Goal: Navigation & Orientation: Find specific page/section

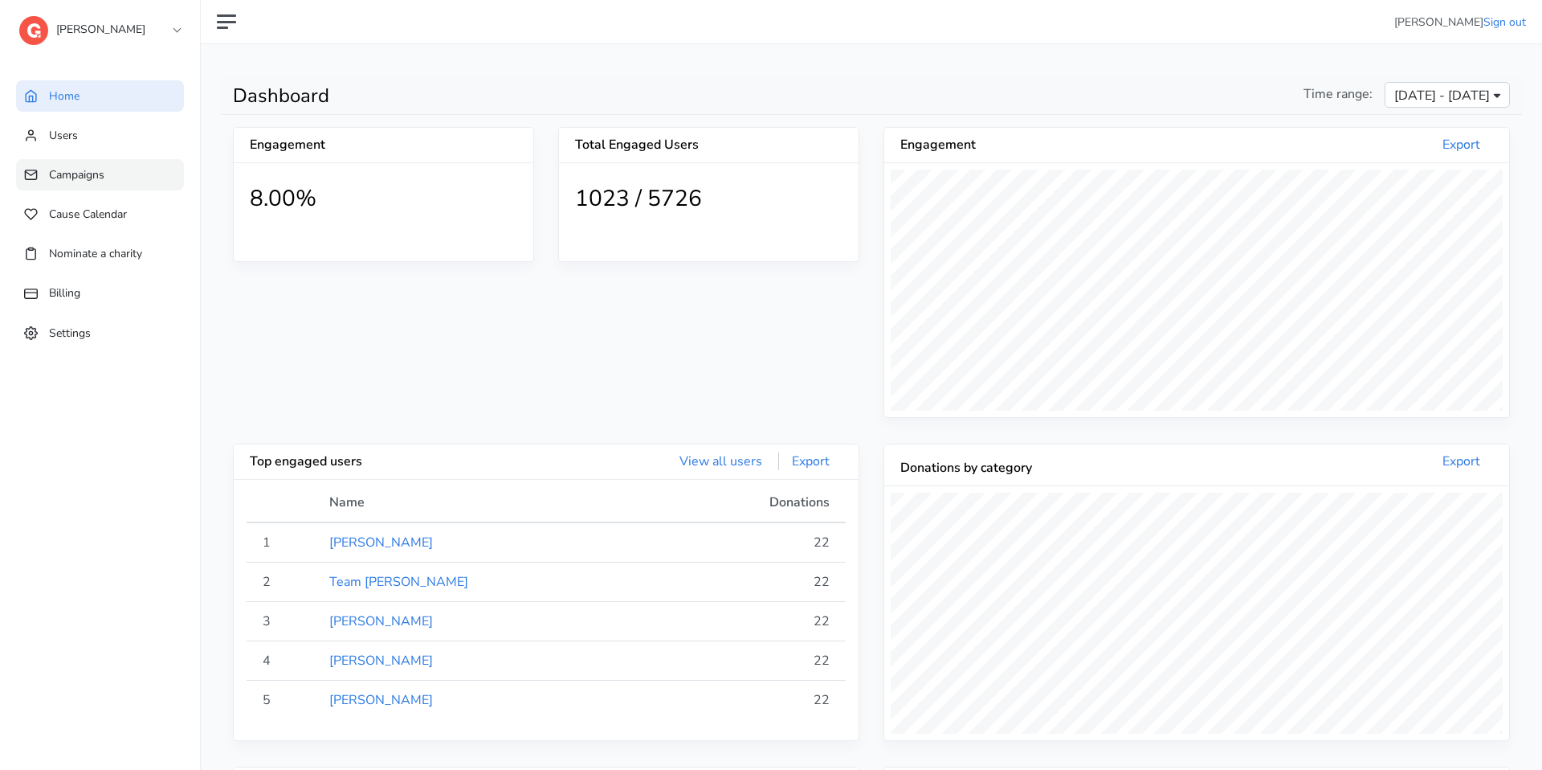
scroll to position [296, 625]
click at [114, 174] on link "Campaigns" at bounding box center [100, 174] width 168 height 31
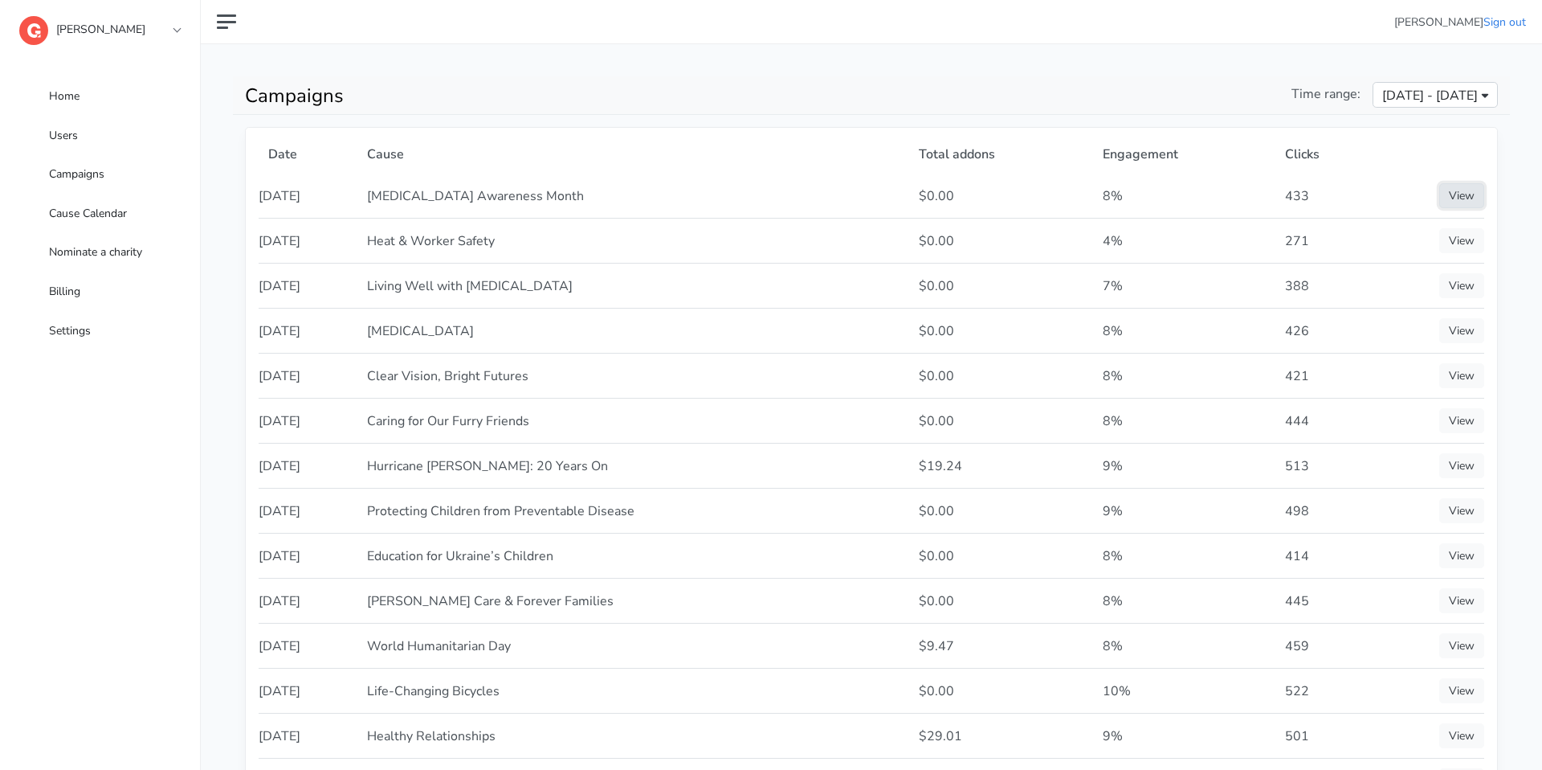
click at [1469, 188] on link "View" at bounding box center [1462, 195] width 45 height 25
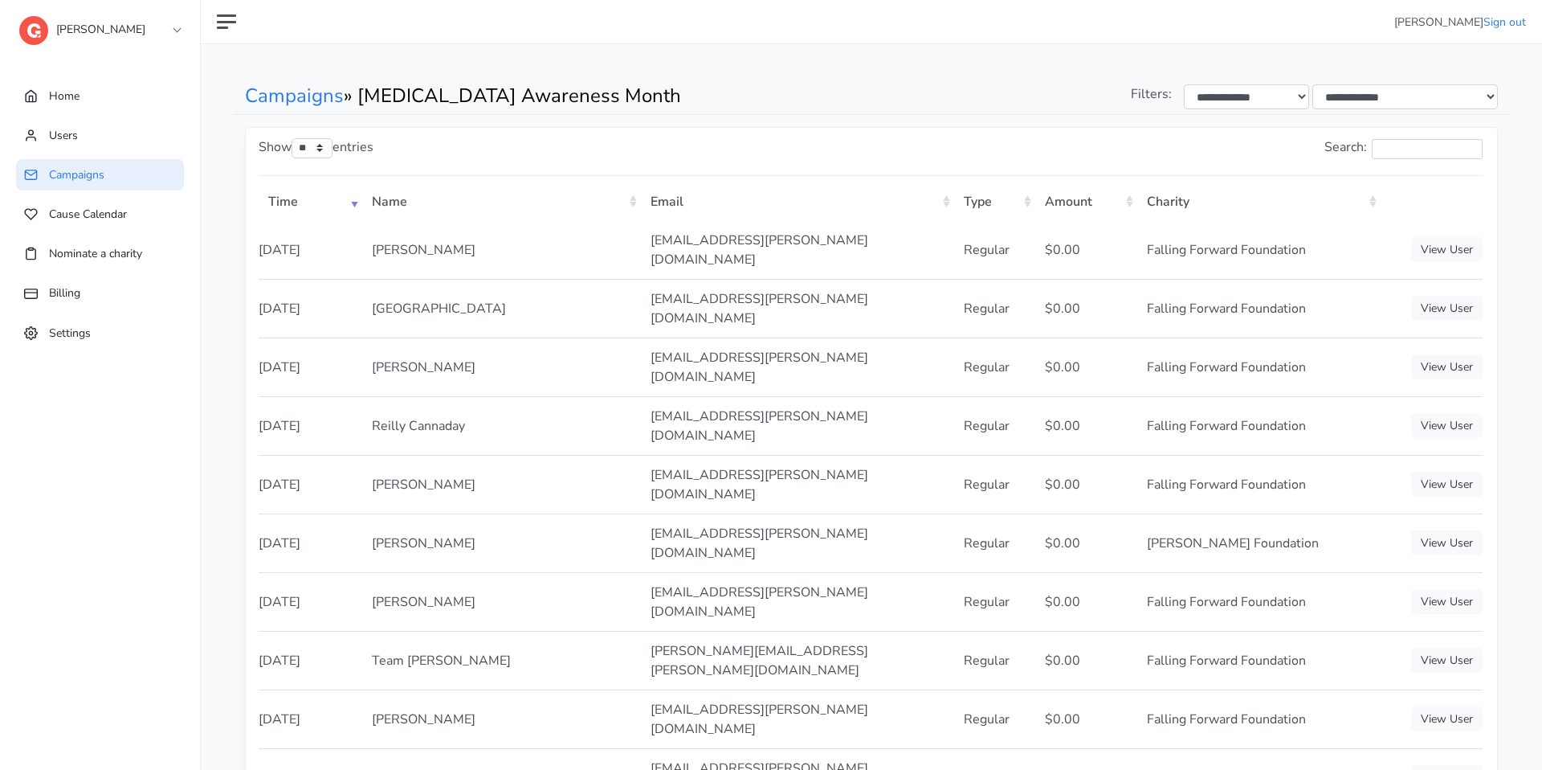
click at [1497, 746] on div "Show ** ** ** *** entries Search: Time Name Email Type Amount Charity [DATE] 1 2" at bounding box center [872, 508] width 1252 height 761
click at [297, 98] on link "Campaigns" at bounding box center [294, 96] width 99 height 26
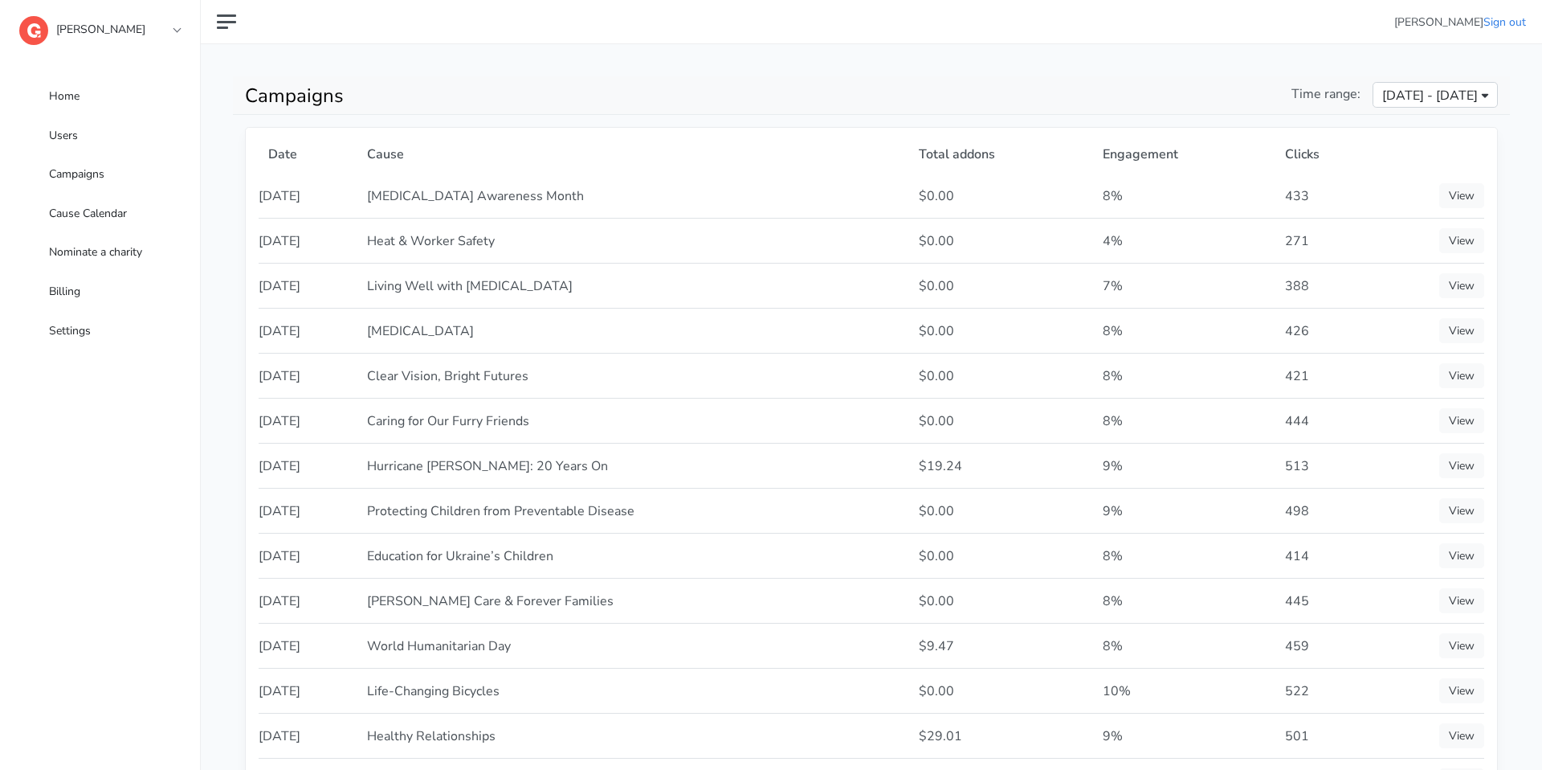
click at [166, 39] on link "[PERSON_NAME]" at bounding box center [99, 25] width 161 height 29
click at [169, 36] on link "[PERSON_NAME]" at bounding box center [99, 25] width 161 height 29
click at [174, 27] on link "[PERSON_NAME]" at bounding box center [99, 25] width 161 height 29
click at [114, 90] on link "Home" at bounding box center [100, 95] width 168 height 31
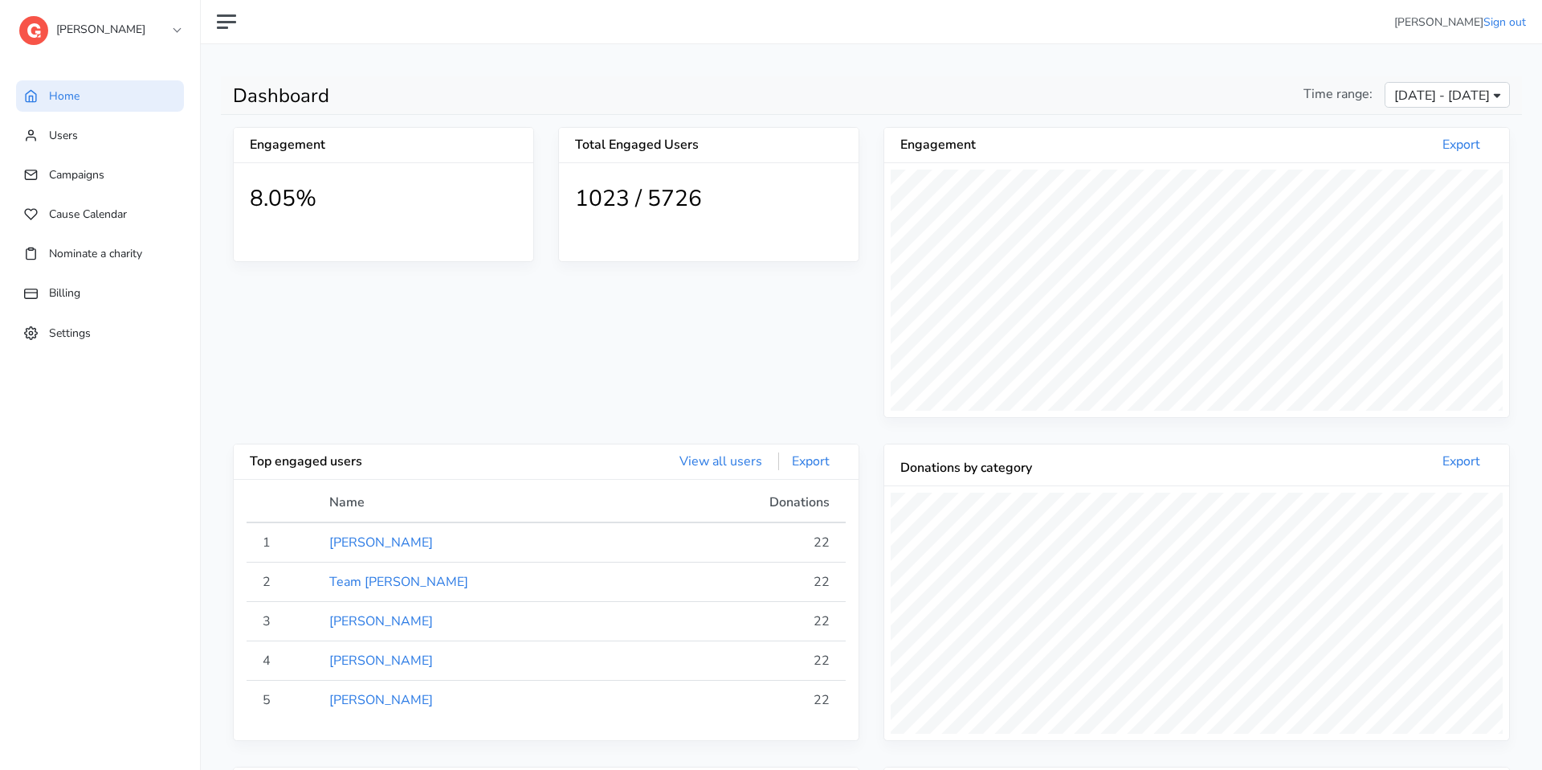
scroll to position [296, 625]
click at [186, 18] on div "Jefferies 1 1SE a alma B BCG B BeanieSpace B Bollin C Chariot C Confetti C Conn…" at bounding box center [115, 32] width 193 height 64
click at [176, 27] on link "[PERSON_NAME]" at bounding box center [99, 25] width 161 height 29
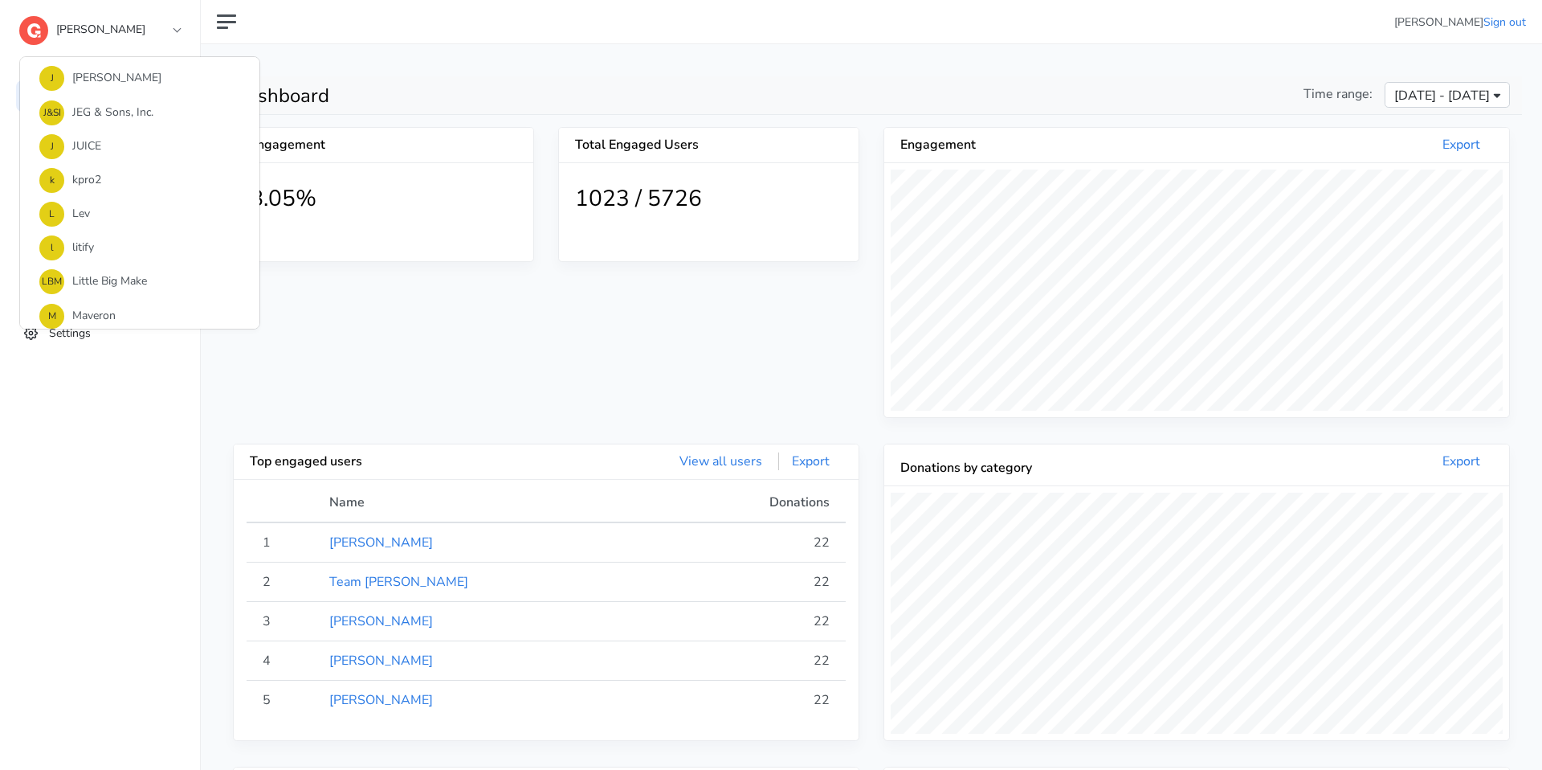
scroll to position [721, 0]
click at [99, 205] on link "l litify" at bounding box center [139, 207] width 239 height 34
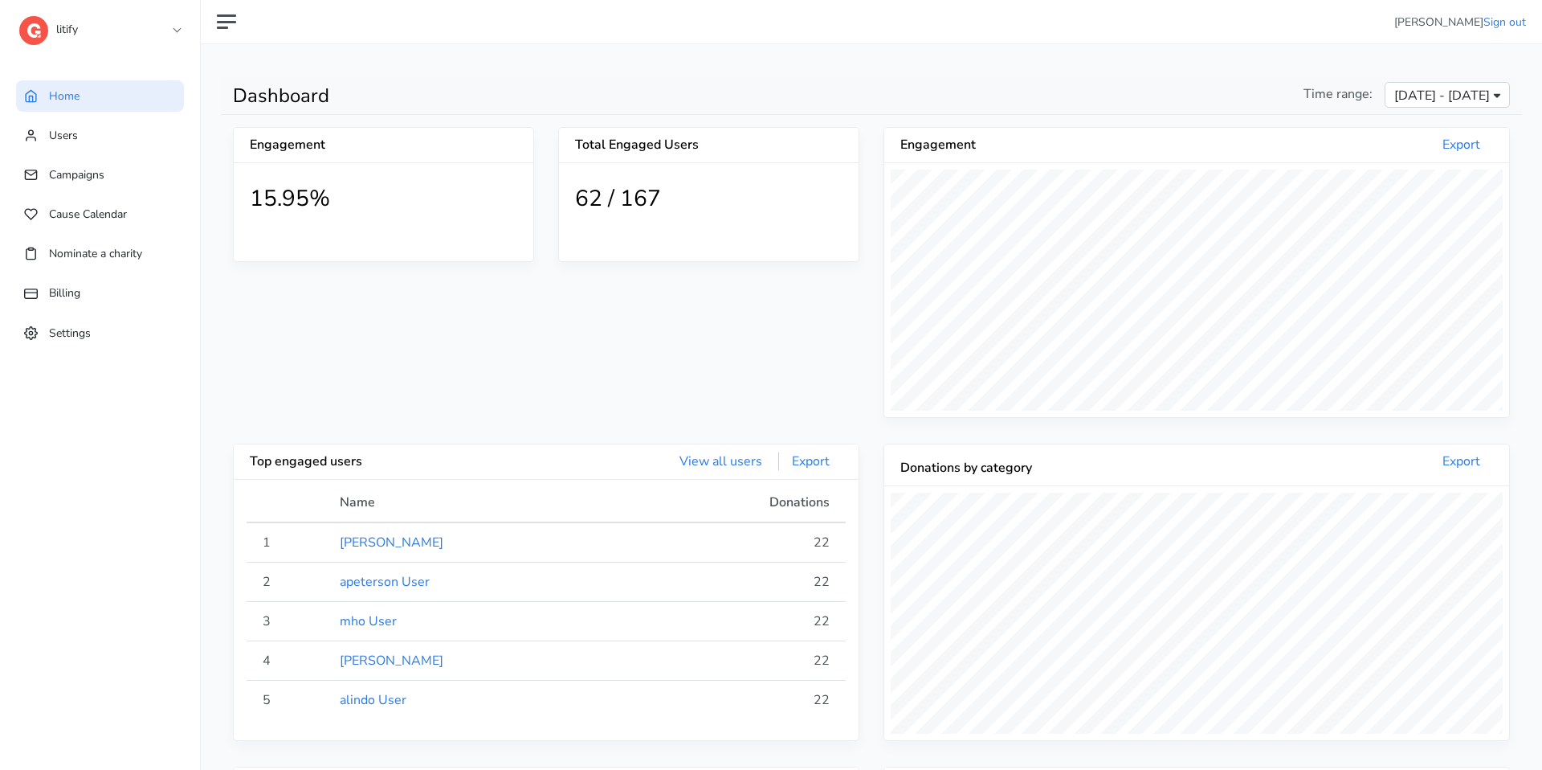
scroll to position [296, 625]
click at [136, 173] on link "Campaigns" at bounding box center [100, 174] width 168 height 31
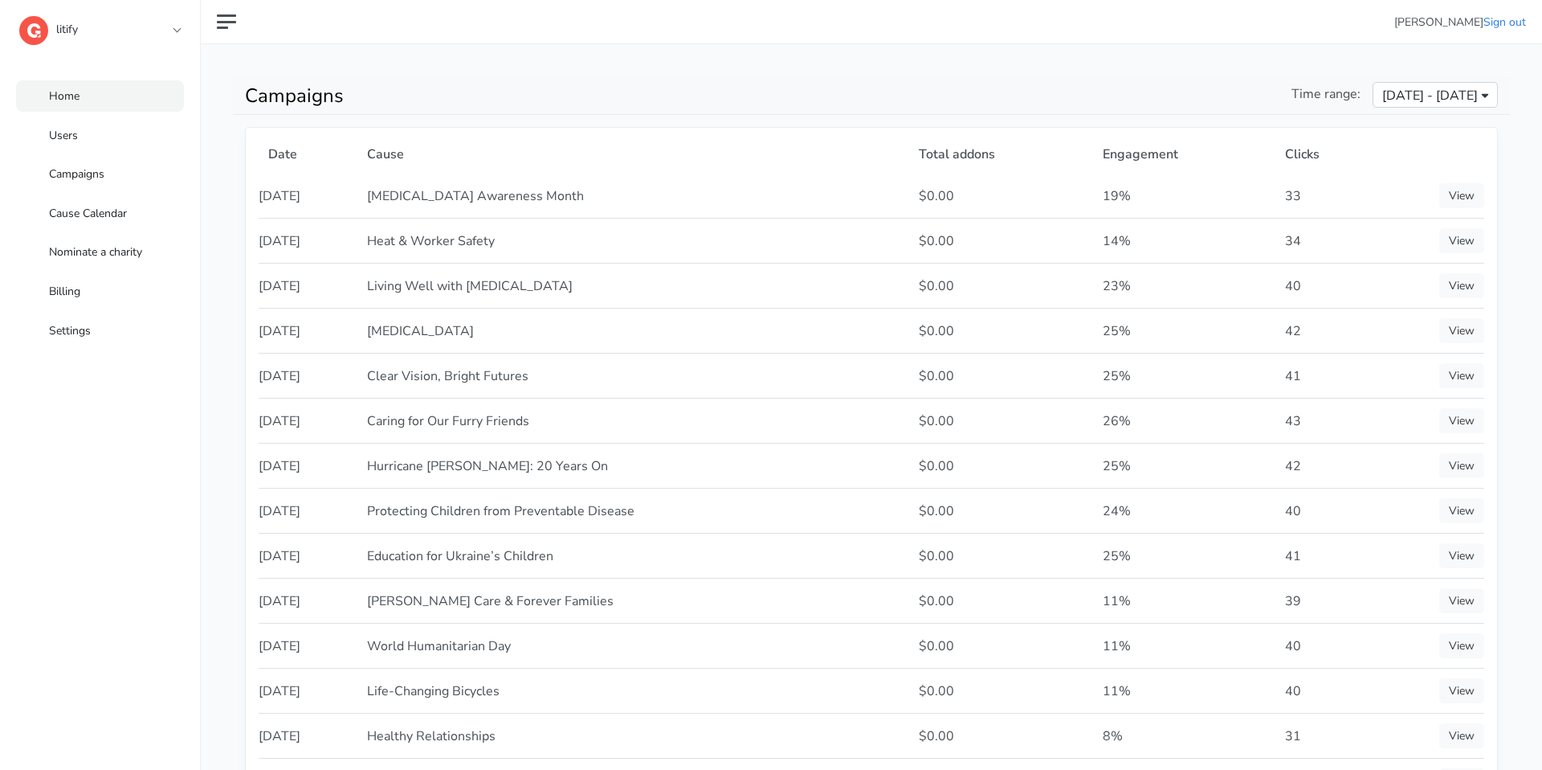
click at [149, 96] on link "Home" at bounding box center [100, 95] width 168 height 31
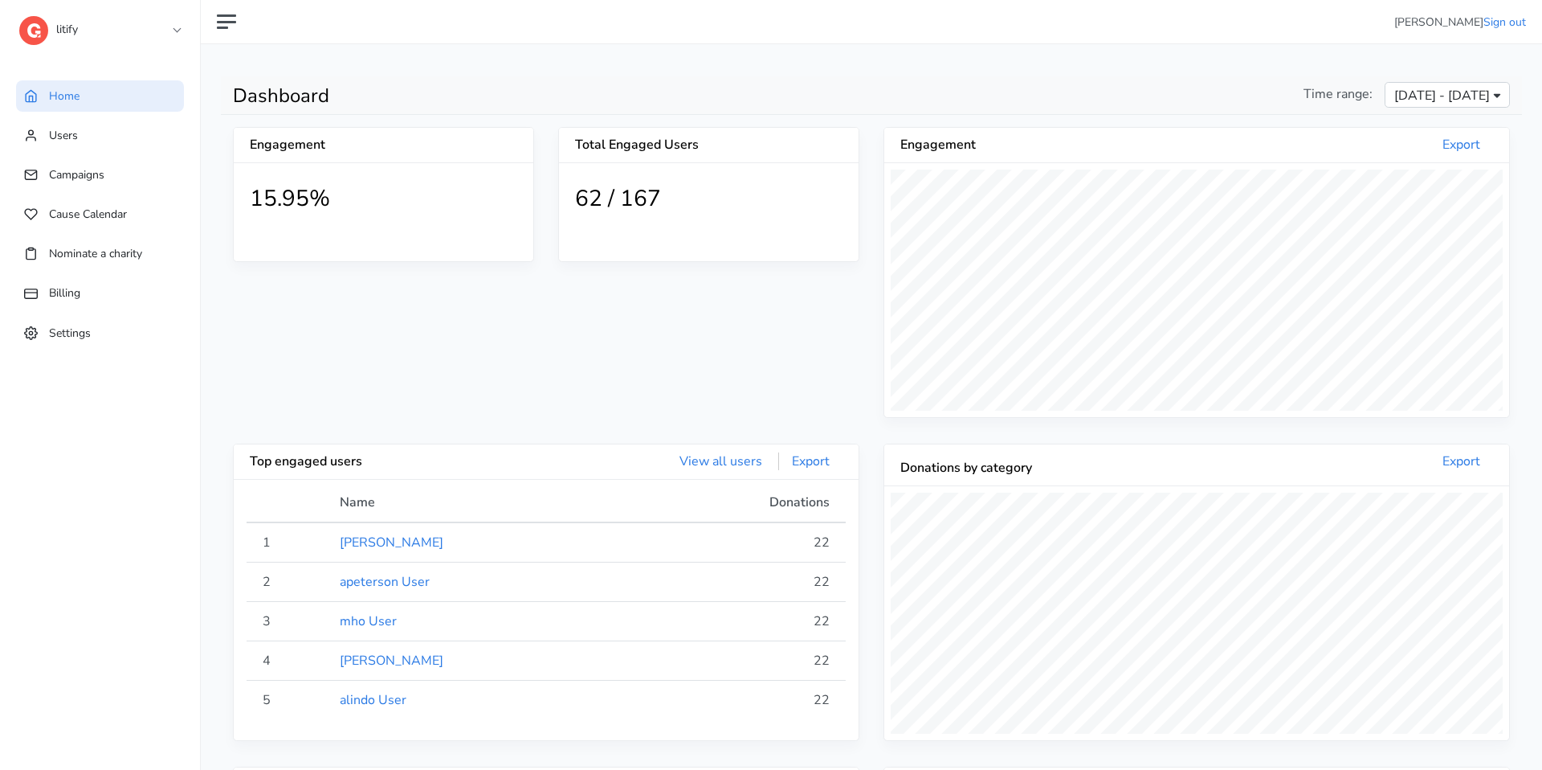
scroll to position [296, 625]
click at [92, 131] on link "Users" at bounding box center [100, 135] width 168 height 31
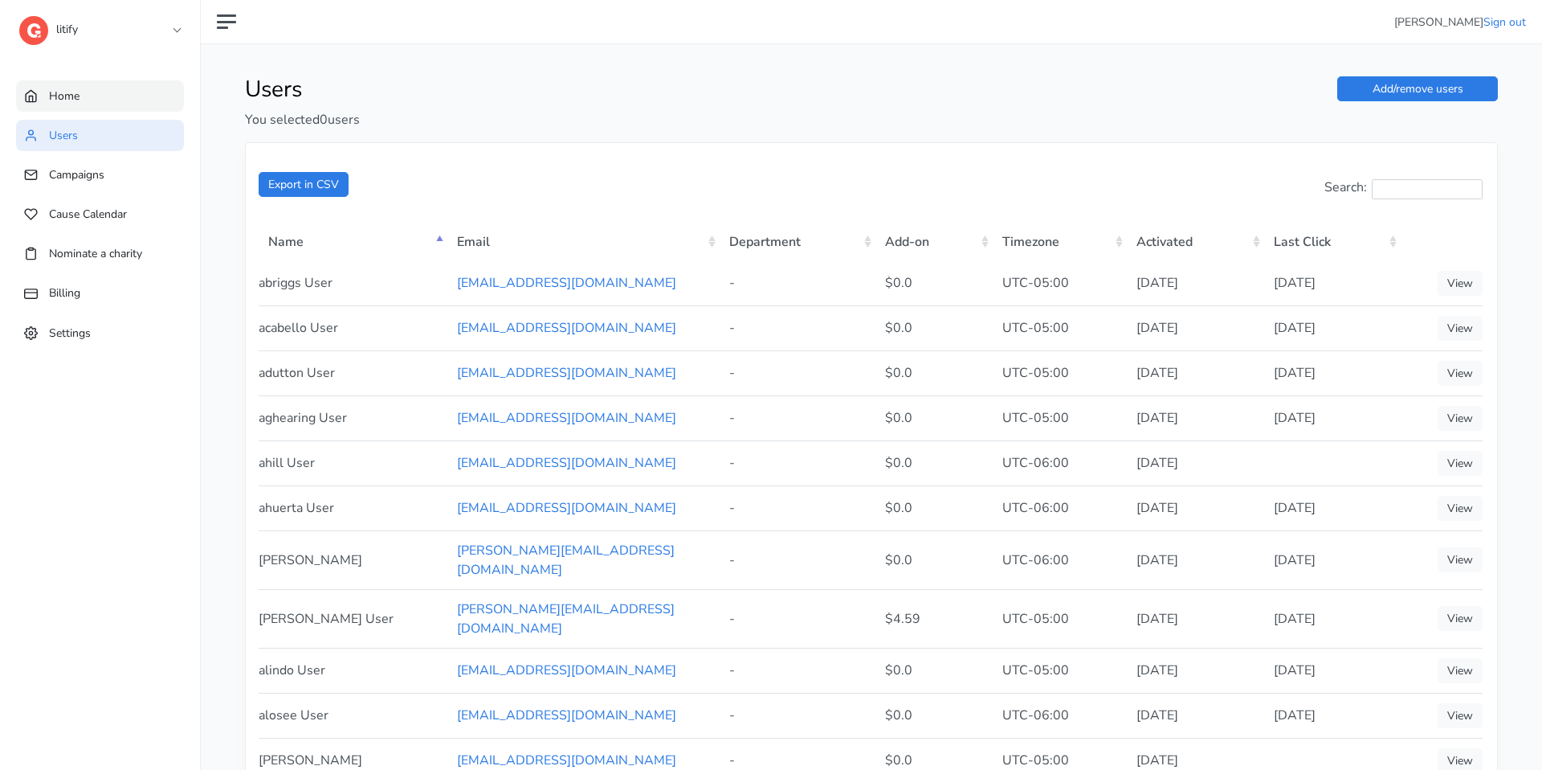
click at [121, 97] on link "Home" at bounding box center [100, 95] width 168 height 31
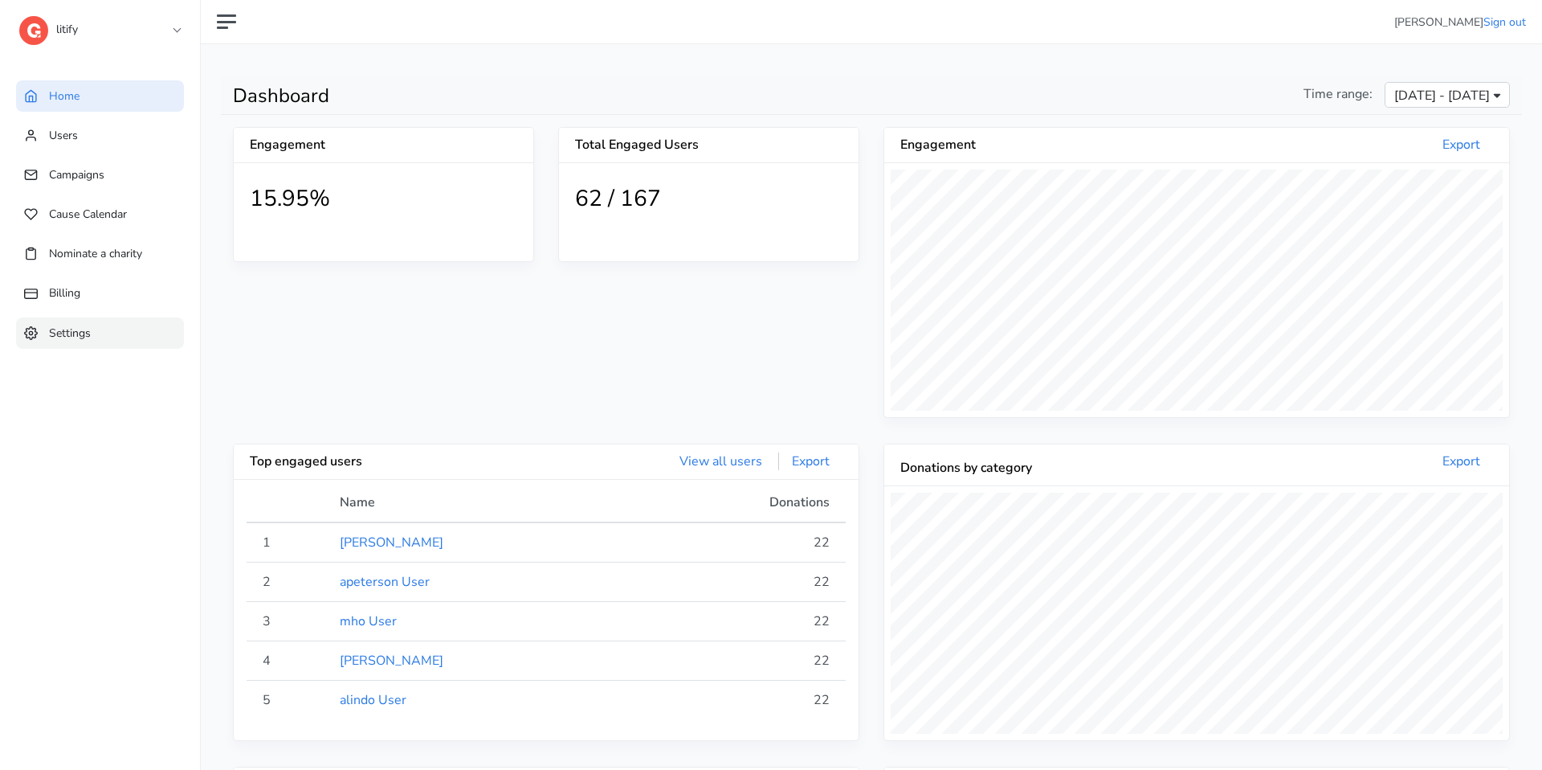
click at [87, 336] on span "Settings" at bounding box center [70, 332] width 42 height 15
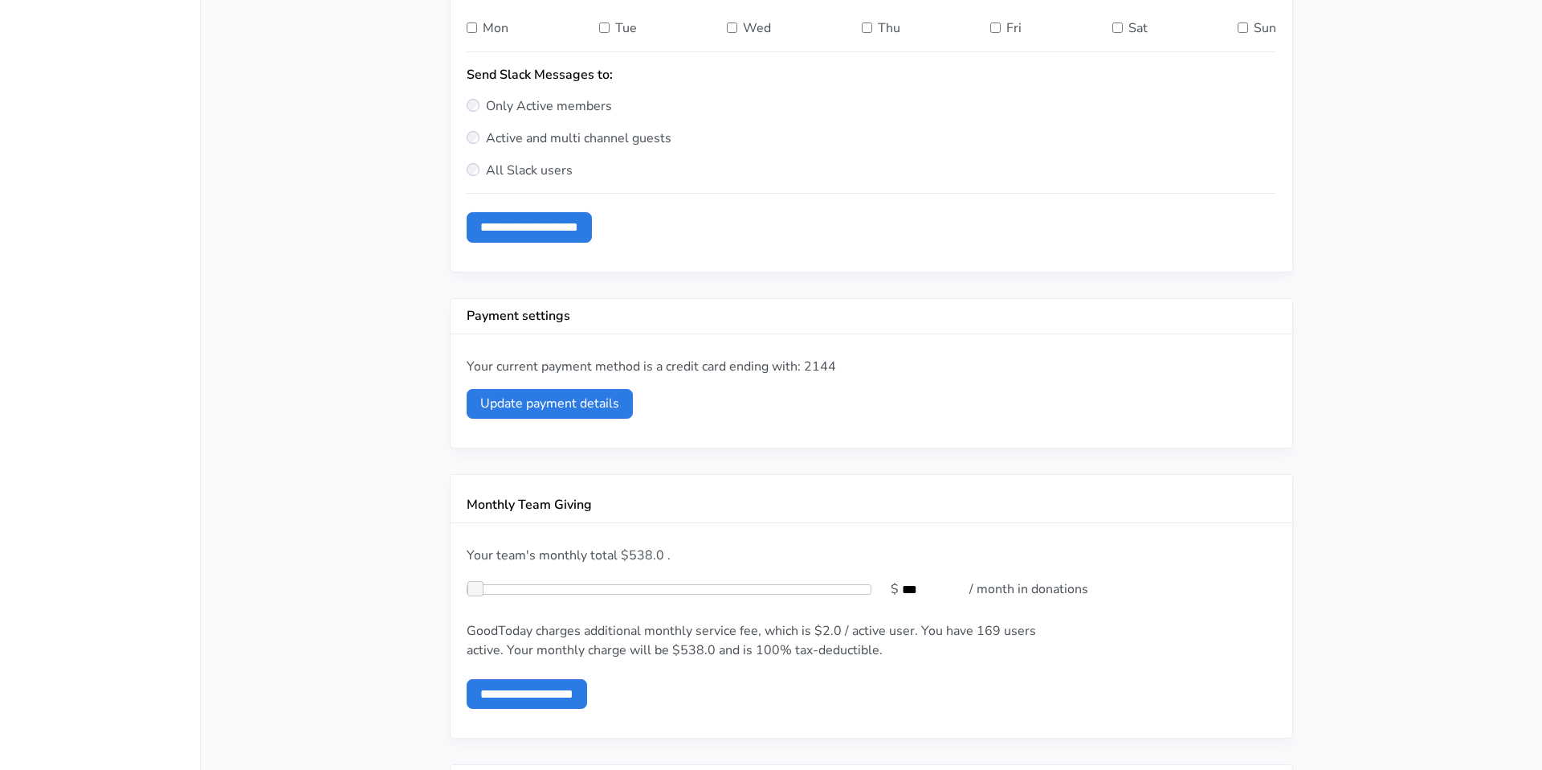
scroll to position [590, 0]
